Goal: Transaction & Acquisition: Purchase product/service

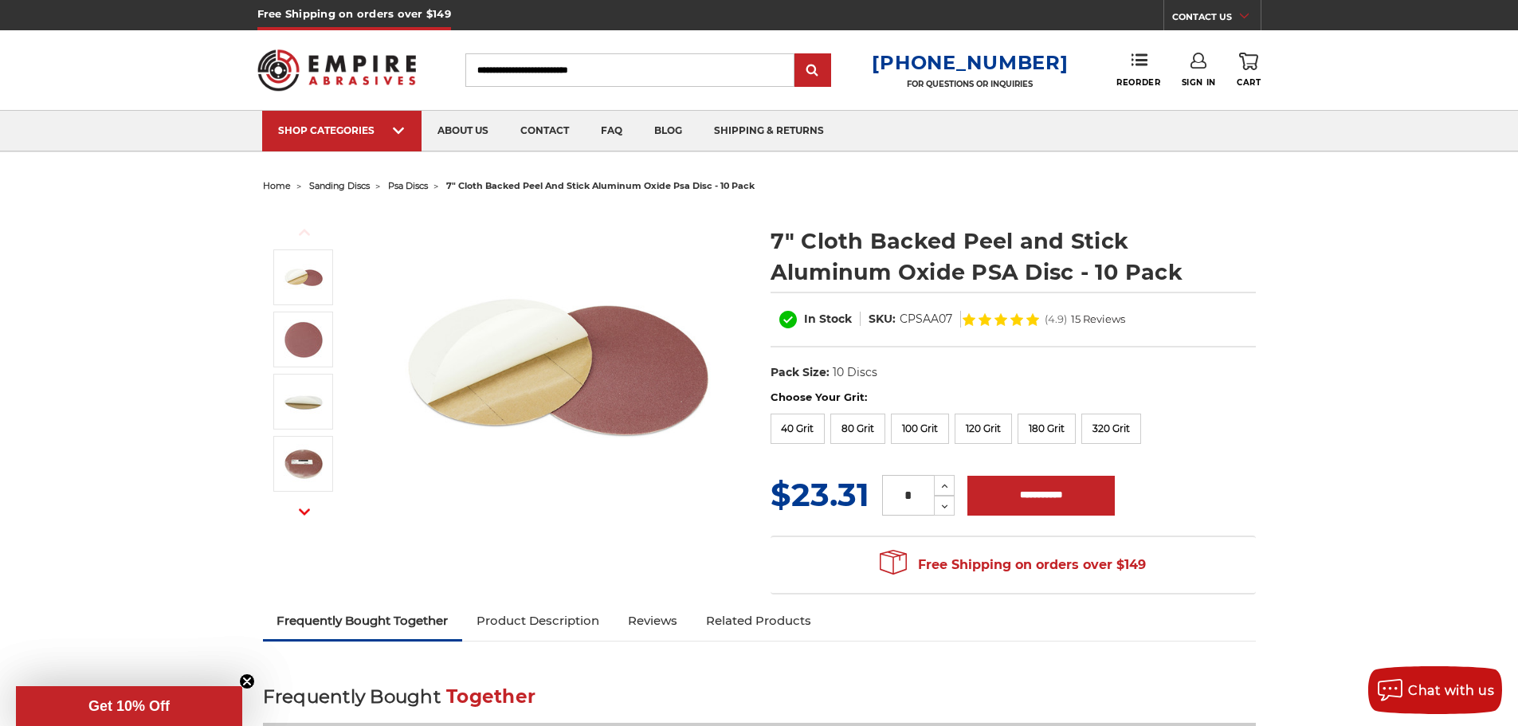
click at [359, 182] on span "sanding discs" at bounding box center [339, 185] width 61 height 11
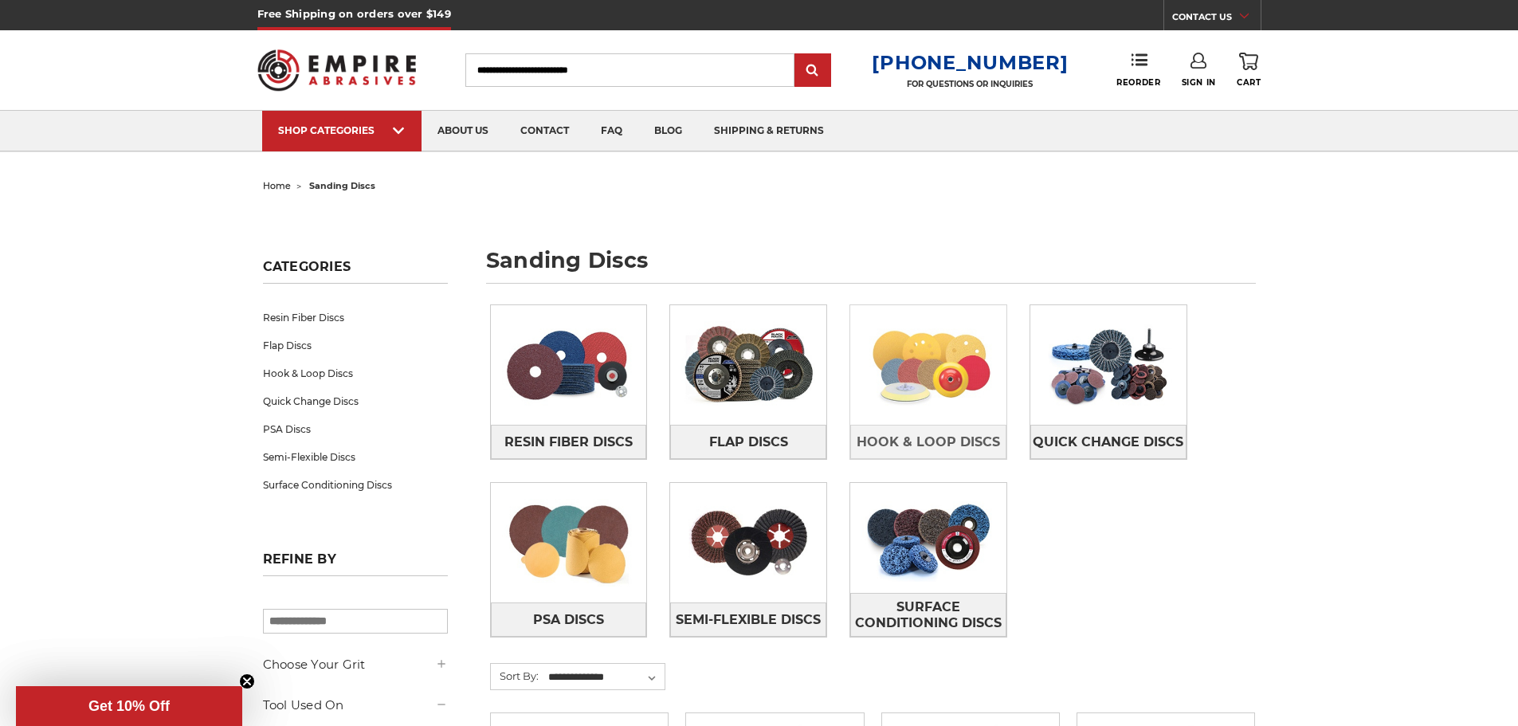
click at [905, 369] on img at bounding box center [928, 365] width 156 height 110
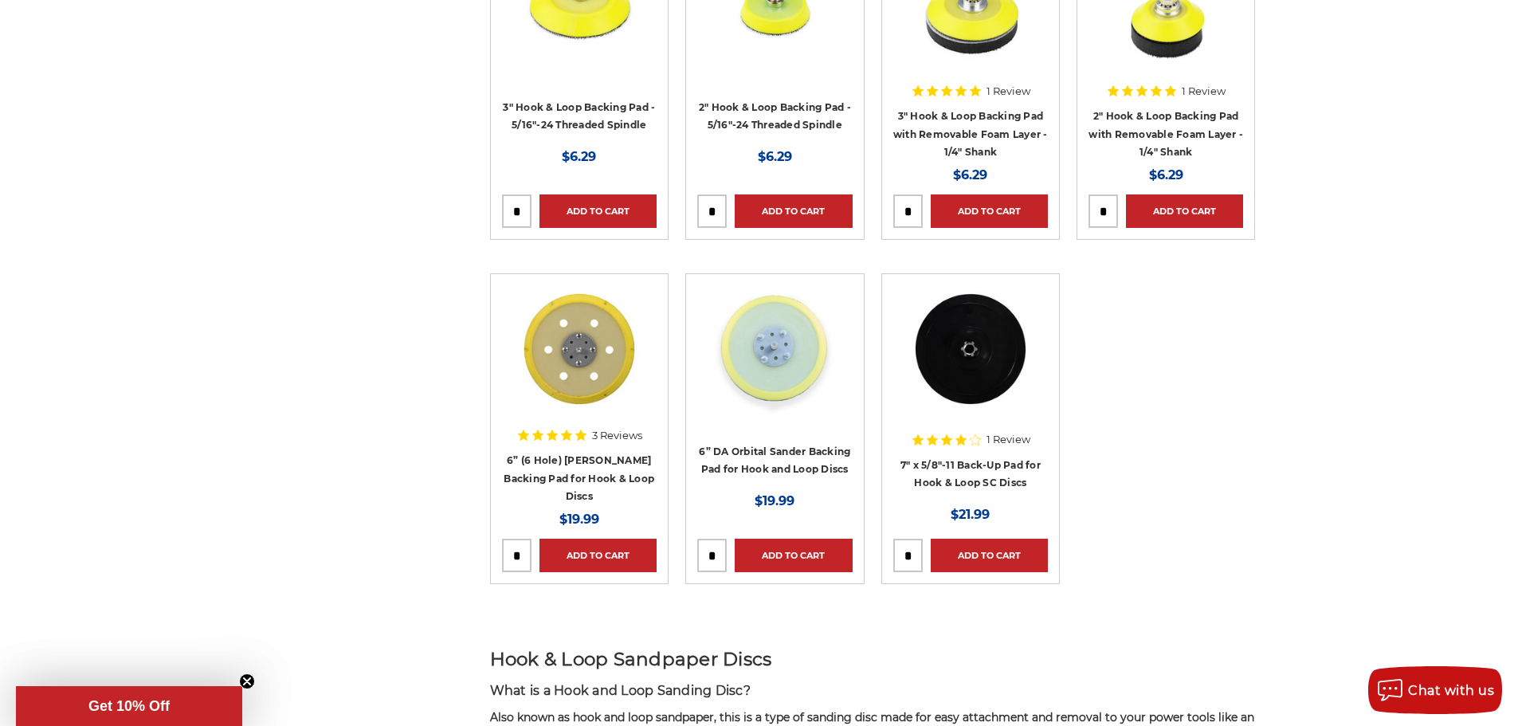
scroll to position [2151, 0]
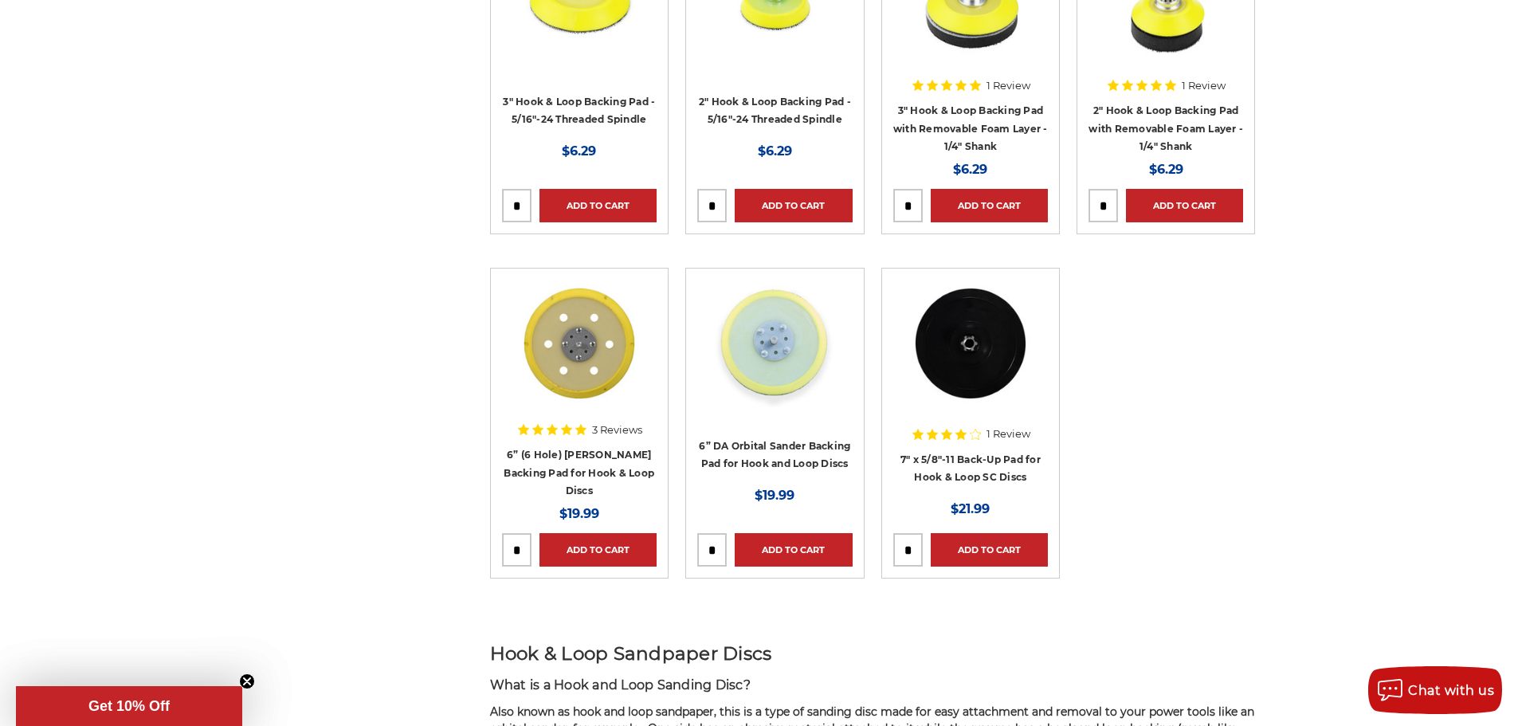
drag, startPoint x: 574, startPoint y: 392, endPoint x: 317, endPoint y: 265, distance: 287.2
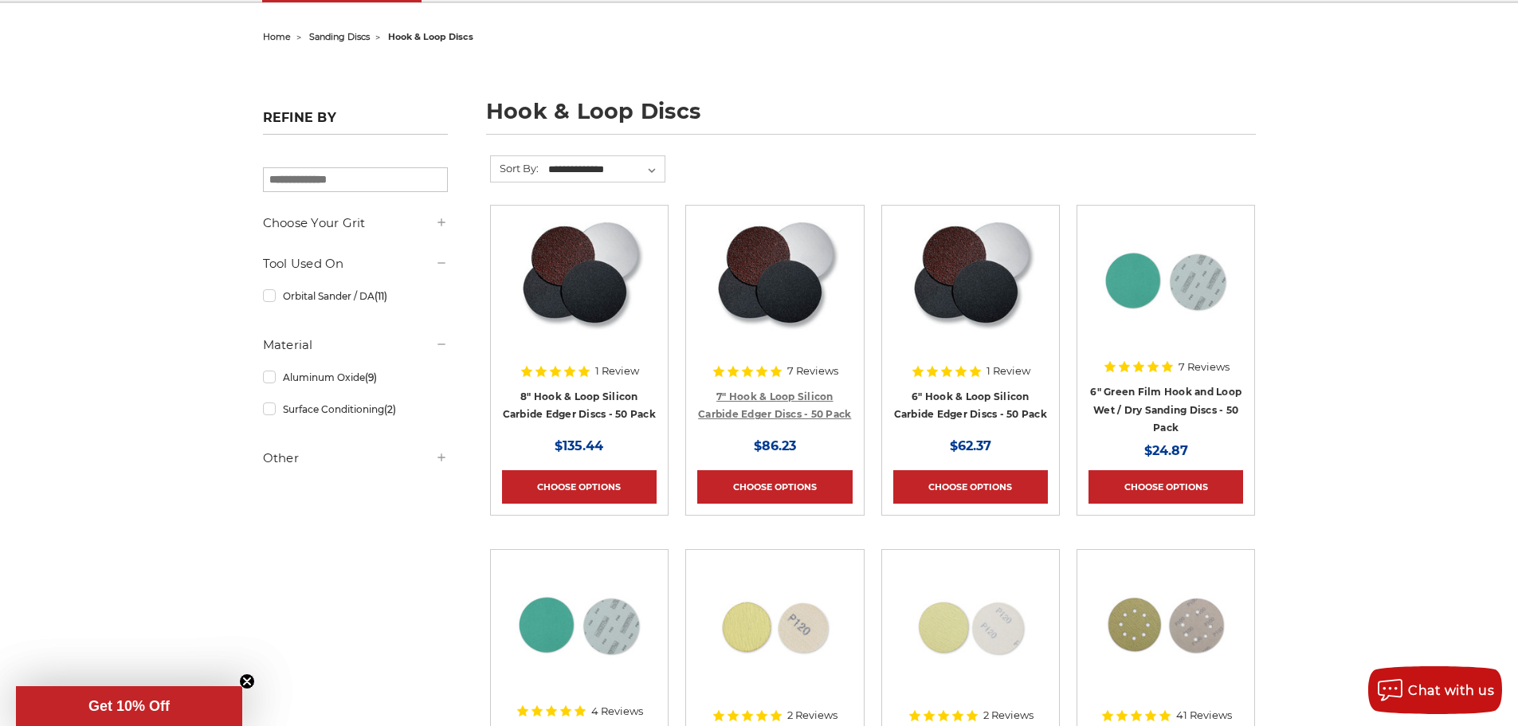
scroll to position [319, 0]
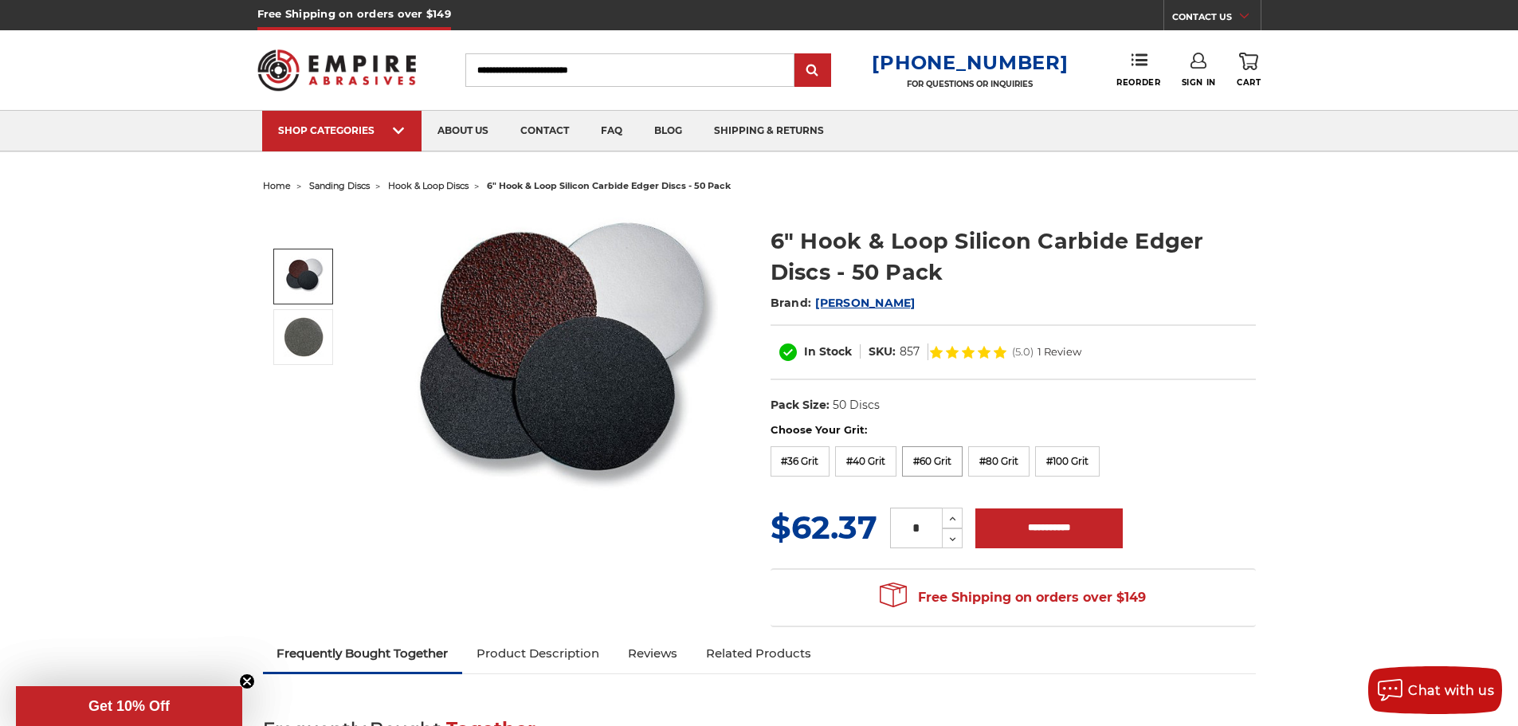
click at [948, 456] on label "#60 Grit" at bounding box center [932, 461] width 61 height 30
click at [1002, 442] on div "Choose Your Grit: #36 Grit #40 Grit #60 Grit #80 Grit #100 Grit" at bounding box center [1012, 452] width 485 height 60
click at [1007, 445] on div "Choose Your Grit: #36 Grit #40 Grit #60 Grit #80 Grit #100 Grit" at bounding box center [1012, 452] width 485 height 60
click at [1004, 457] on label "#80 Grit" at bounding box center [998, 461] width 61 height 30
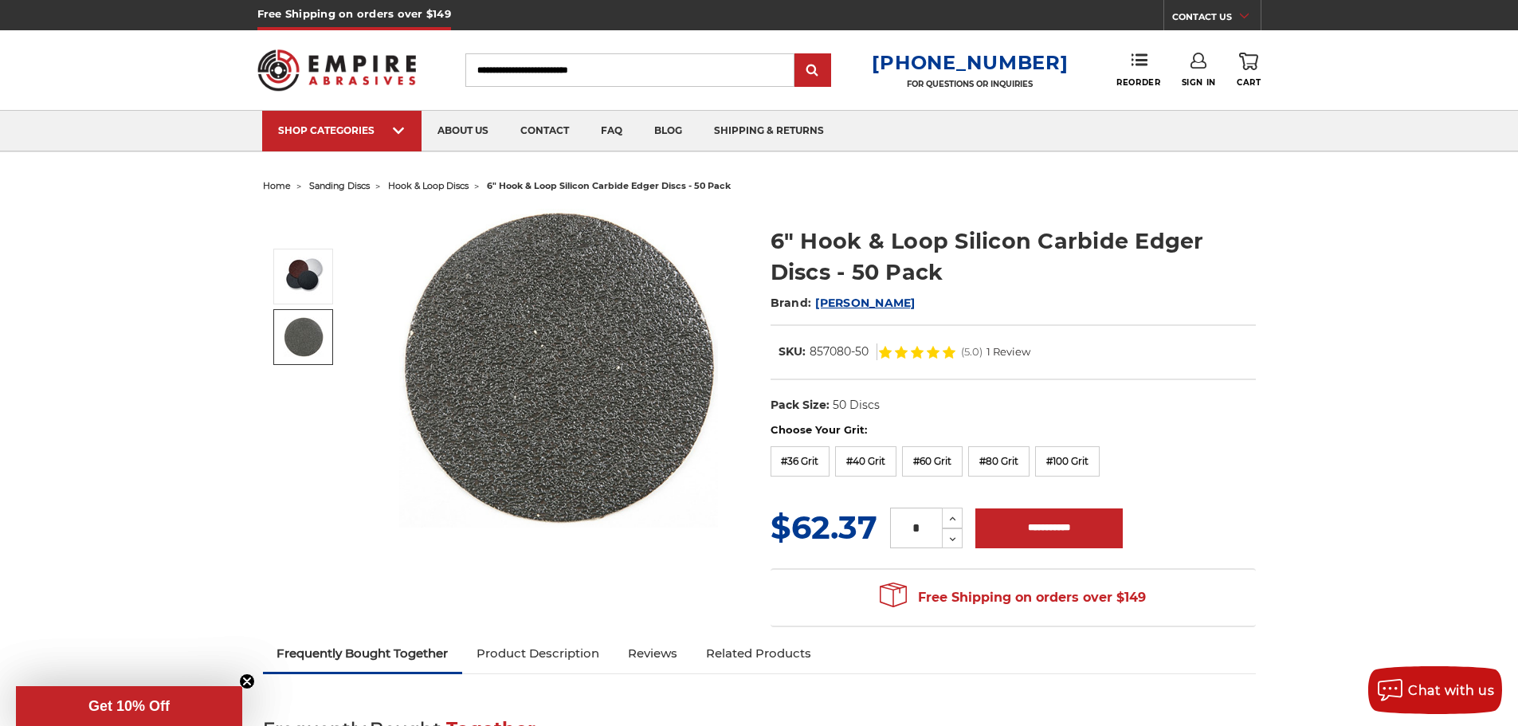
click at [516, 72] on input "Search" at bounding box center [629, 69] width 329 height 33
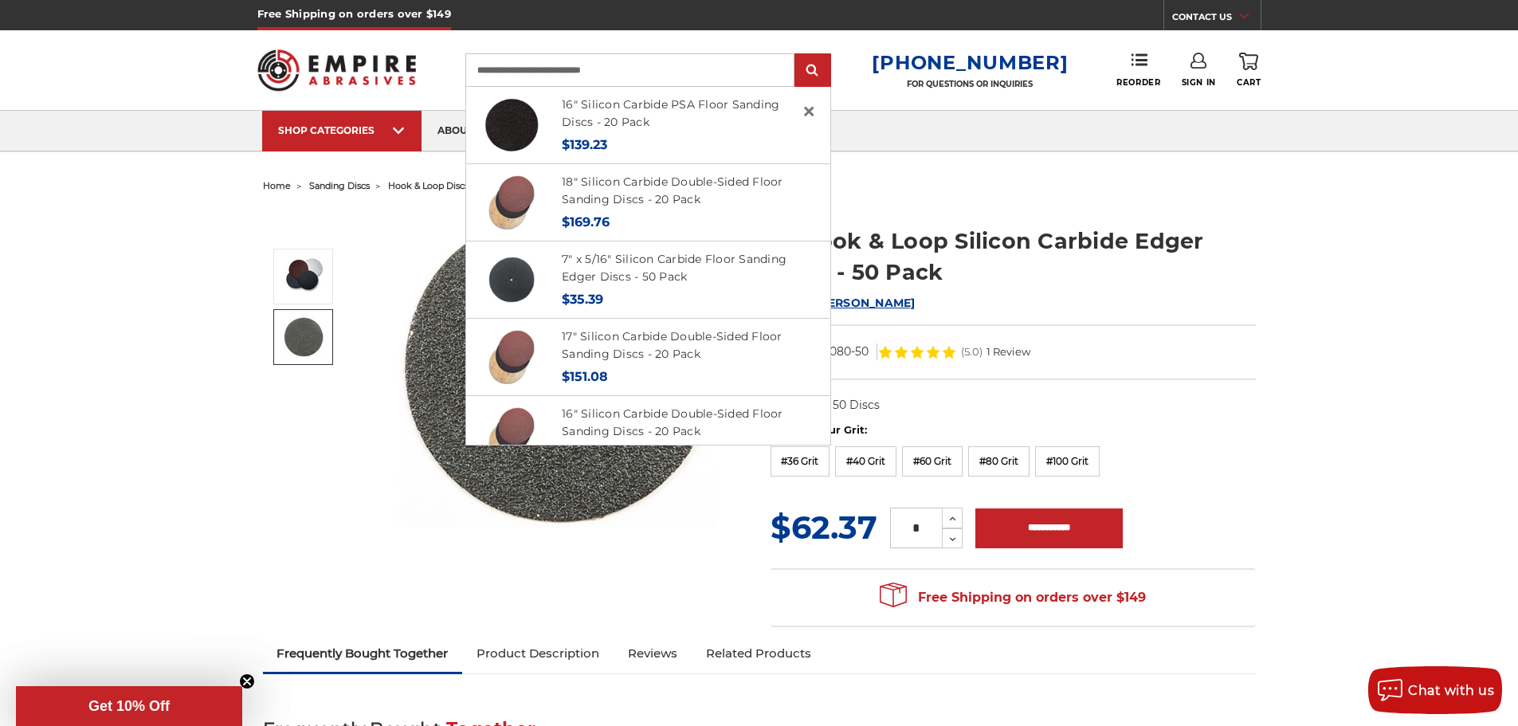
type input "**********"
click at [797, 55] on input "submit" at bounding box center [813, 71] width 32 height 32
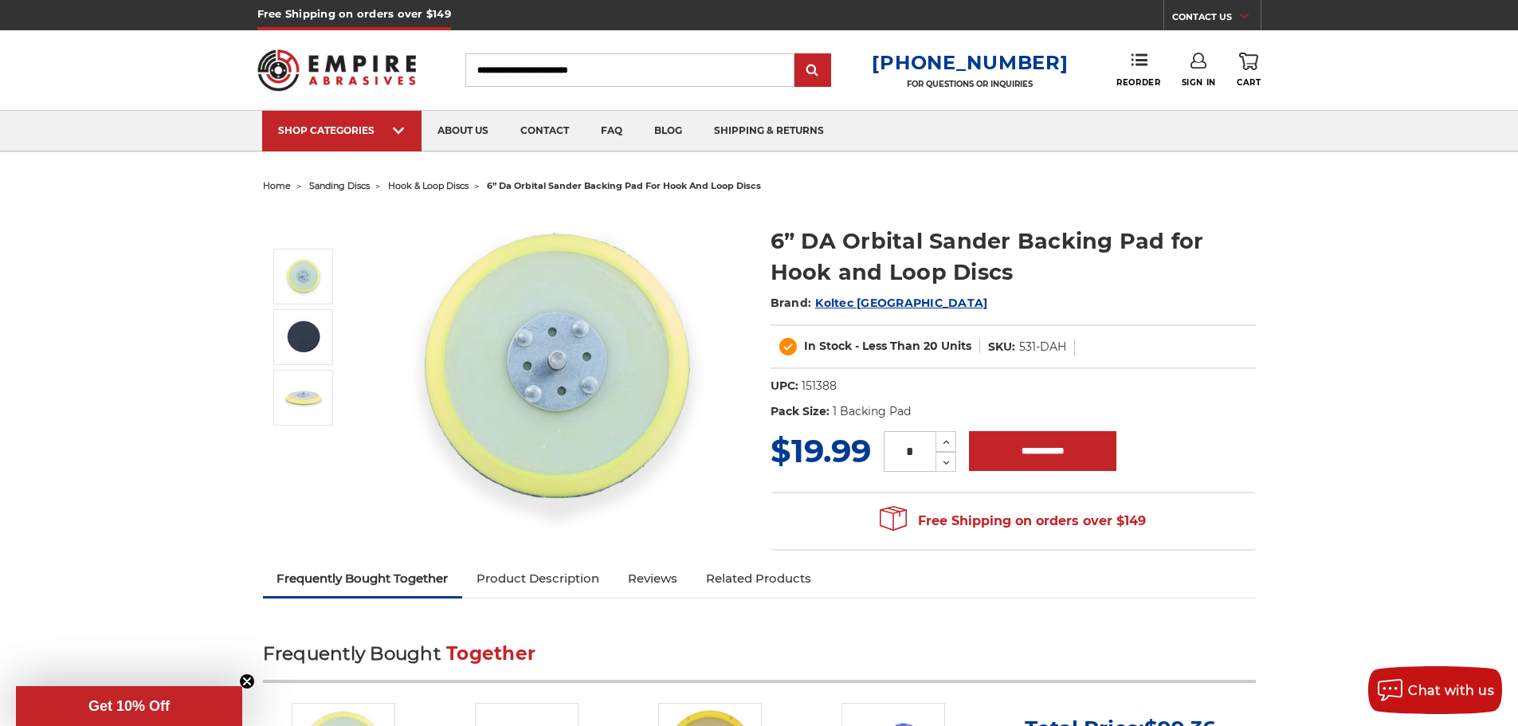
click at [346, 191] on li "sanding discs" at bounding box center [330, 185] width 79 height 23
click at [343, 186] on span "sanding discs" at bounding box center [339, 185] width 61 height 11
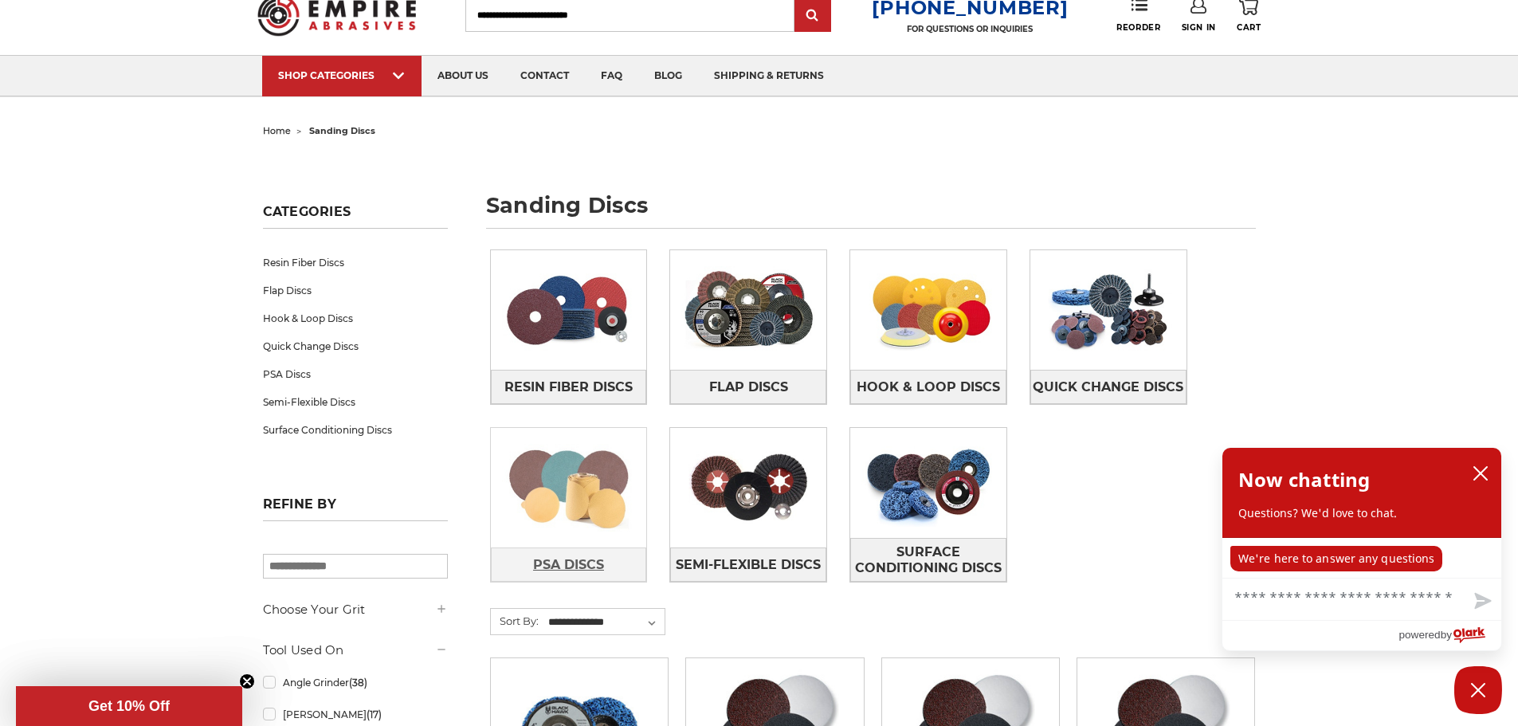
scroll to position [159, 0]
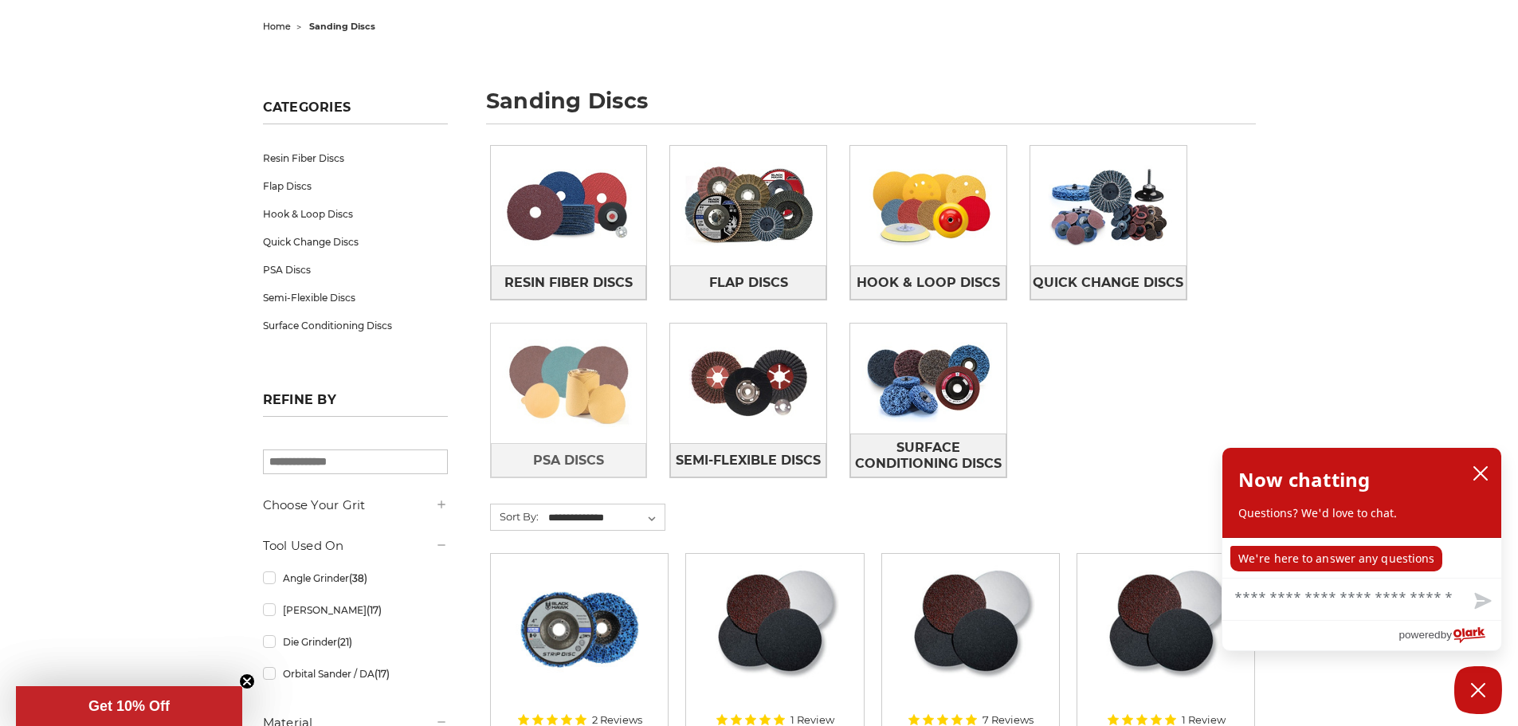
click at [598, 388] on img at bounding box center [569, 383] width 156 height 110
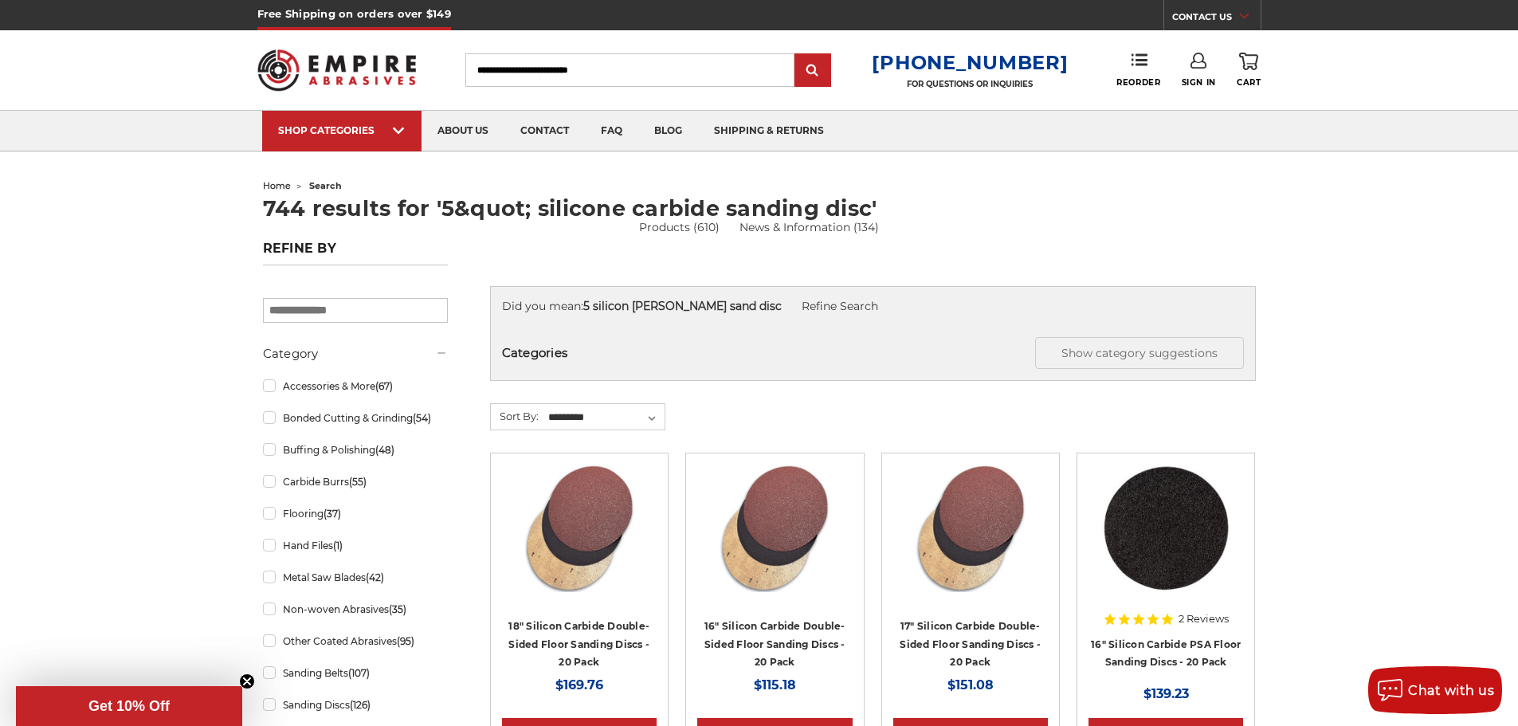
click at [584, 67] on input "Search" at bounding box center [629, 69] width 329 height 33
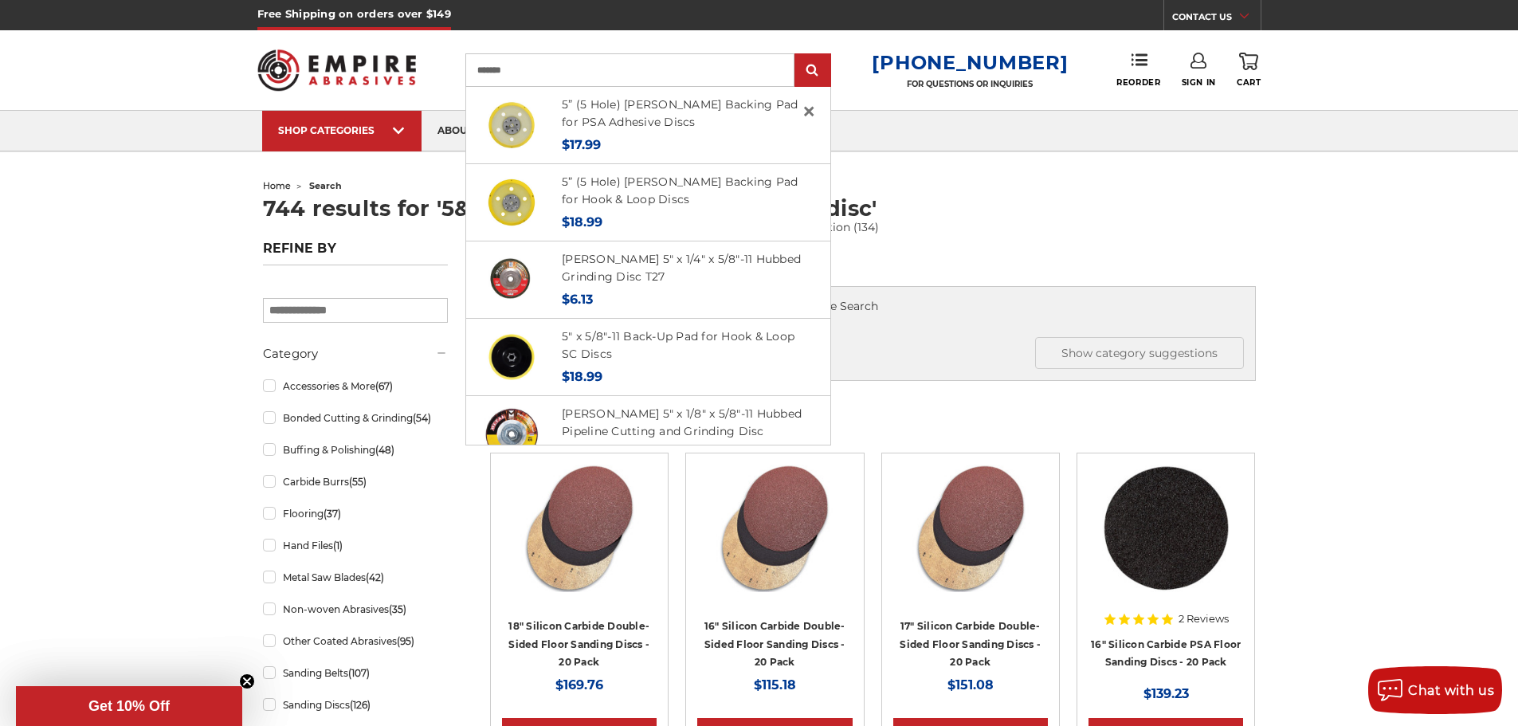
type input "********"
